Goal: Task Accomplishment & Management: Use online tool/utility

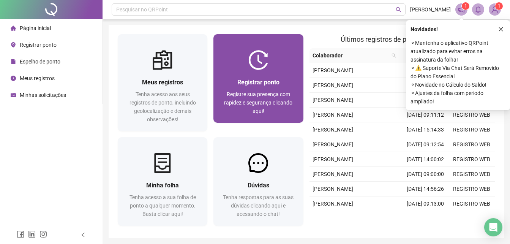
click at [234, 65] on div at bounding box center [258, 60] width 90 height 20
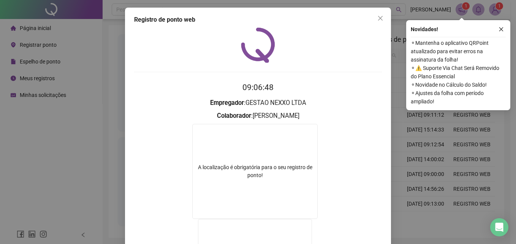
scroll to position [123, 0]
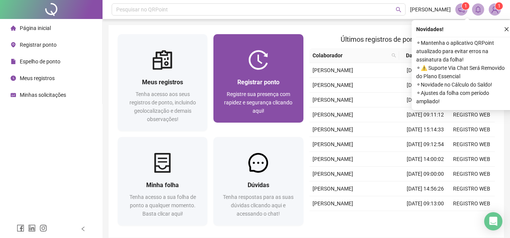
click at [230, 76] on div "Registrar ponto Registre sua presença com rapidez e segurança clicando aqui!" at bounding box center [258, 96] width 90 height 53
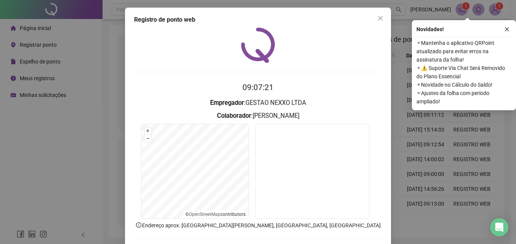
scroll to position [37, 0]
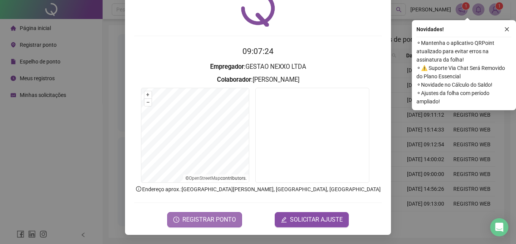
click at [194, 220] on span "REGISTRAR PONTO" at bounding box center [209, 219] width 54 height 9
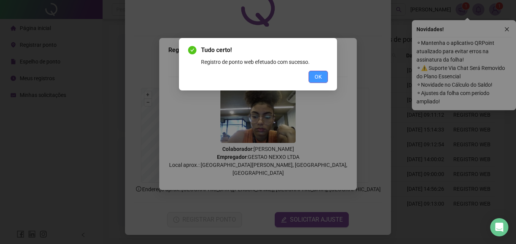
click at [310, 76] on button "OK" at bounding box center [317, 77] width 19 height 12
click at [315, 70] on div "Tudo certo! Registro de ponto web efetuado com sucesso. OK" at bounding box center [258, 64] width 140 height 37
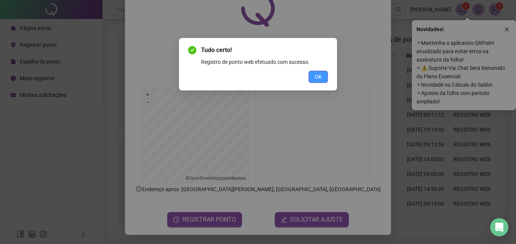
click at [315, 79] on div "Tudo certo! Registro de ponto web efetuado com sucesso. OK" at bounding box center [258, 122] width 516 height 244
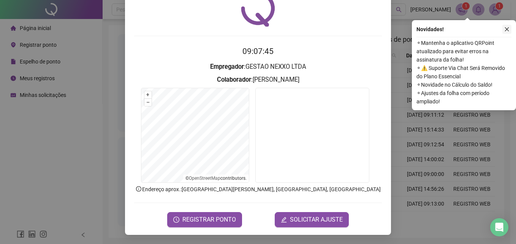
click at [508, 27] on icon "close" at bounding box center [506, 29] width 5 height 5
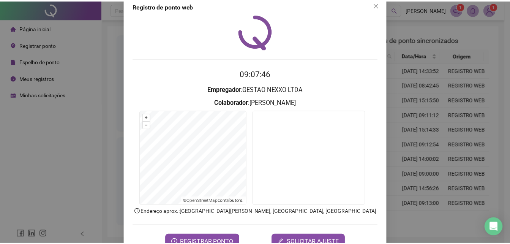
scroll to position [0, 0]
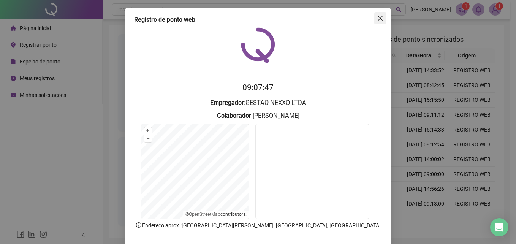
click at [380, 19] on span "Close" at bounding box center [380, 18] width 12 height 6
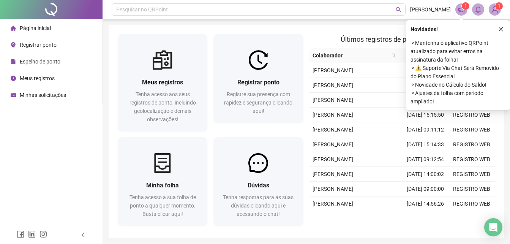
click at [508, 26] on div "Novidades ! ⚬ Mantenha o aplicativo QRPoint atualizado para evitar erros na ass…" at bounding box center [458, 65] width 104 height 90
click at [503, 28] on button "button" at bounding box center [500, 29] width 9 height 9
